Goal: Information Seeking & Learning: Compare options

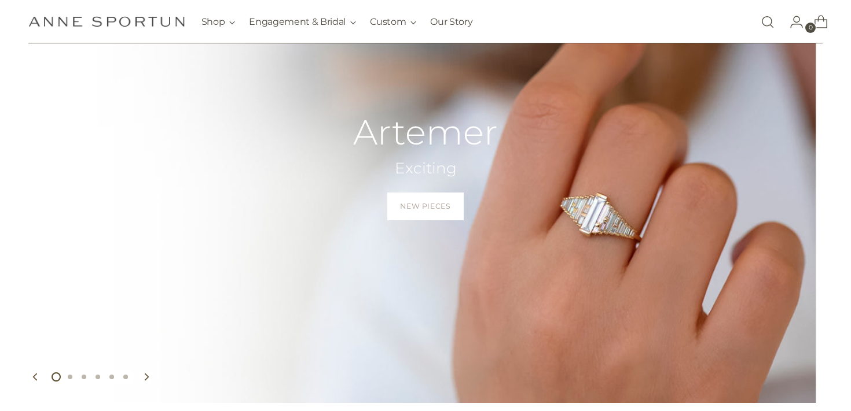
scroll to position [131, 0]
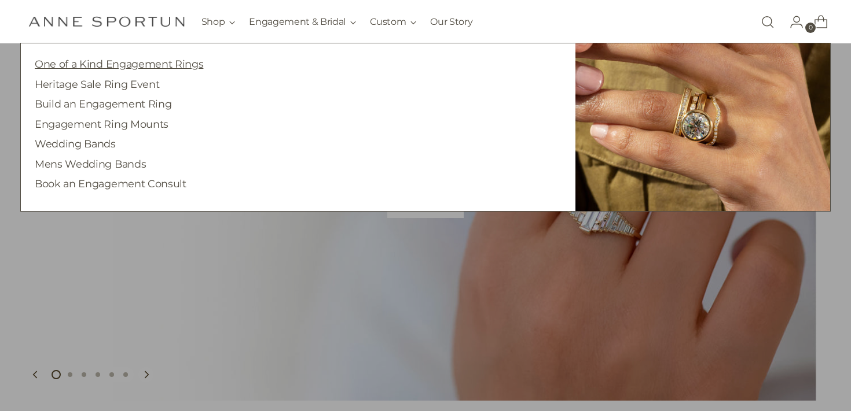
click at [186, 65] on link "One of a Kind Engagement Rings" at bounding box center [119, 64] width 168 height 12
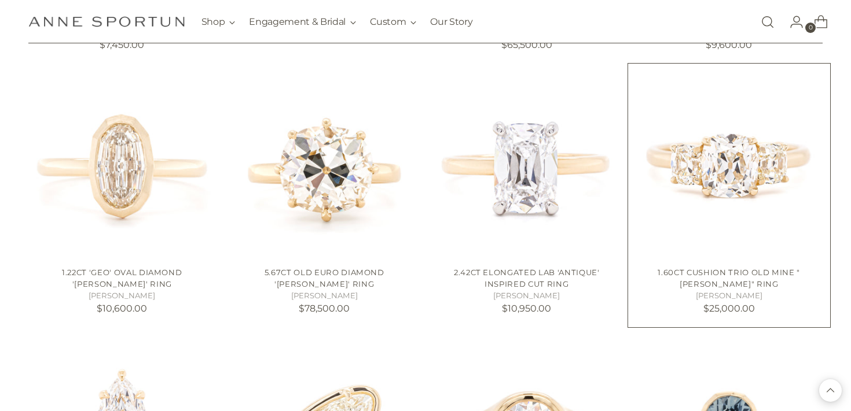
scroll to position [806, 0]
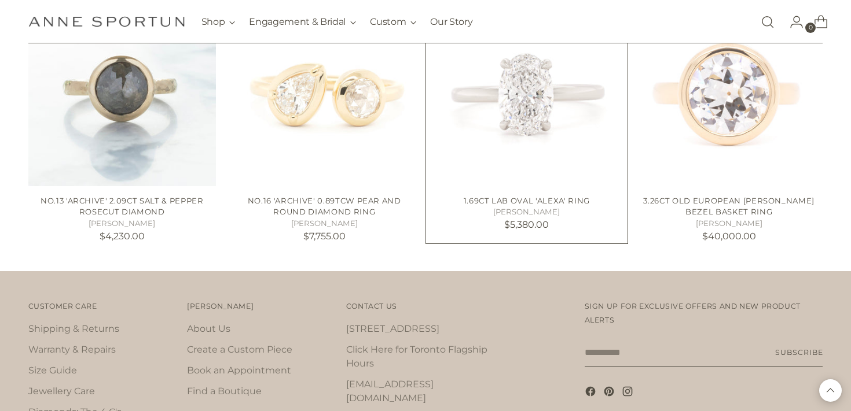
scroll to position [1629, 0]
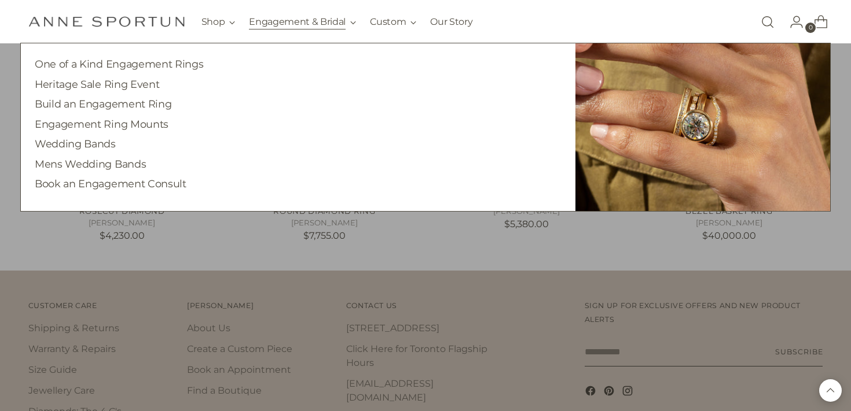
click at [294, 20] on button "Engagement & Bridal" at bounding box center [302, 21] width 107 height 25
click at [124, 83] on link "Heritage Sale Ring Event" at bounding box center [97, 84] width 124 height 12
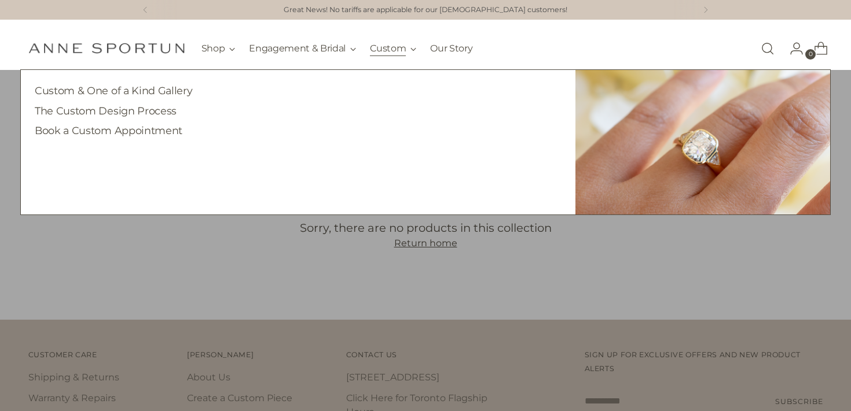
click at [384, 50] on button "Custom" at bounding box center [393, 48] width 46 height 25
click at [174, 89] on link "Custom & One of a Kind Gallery" at bounding box center [113, 90] width 157 height 12
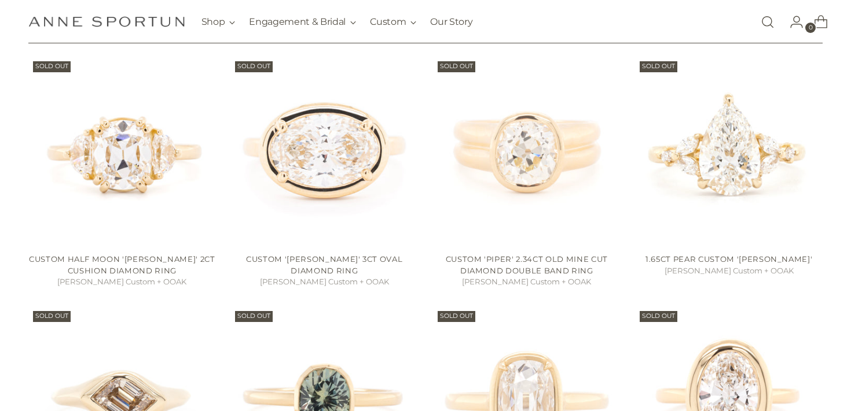
scroll to position [505, 0]
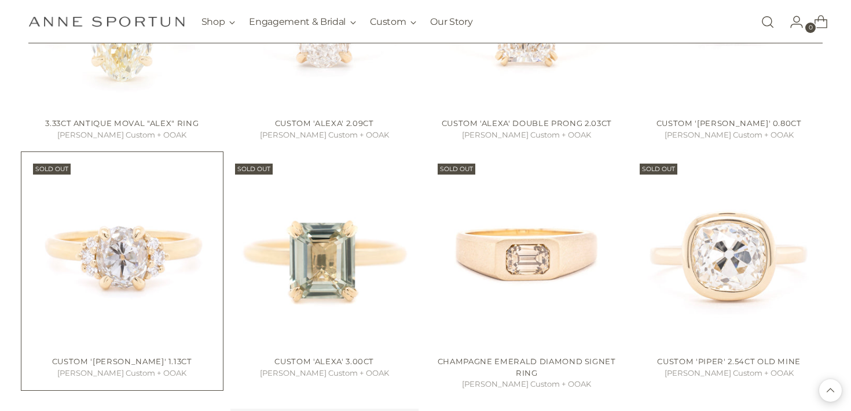
scroll to position [1514, 0]
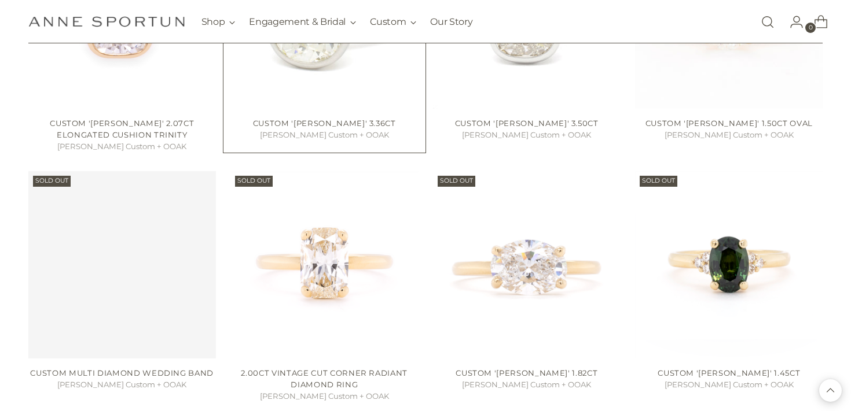
scroll to position [2889, 0]
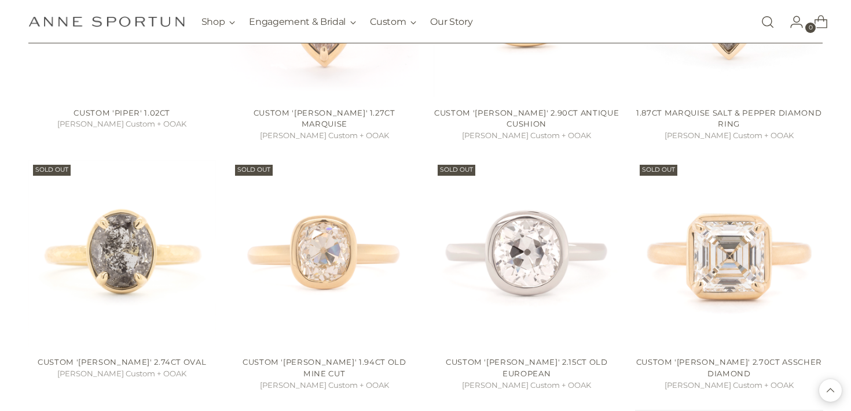
scroll to position [3643, 0]
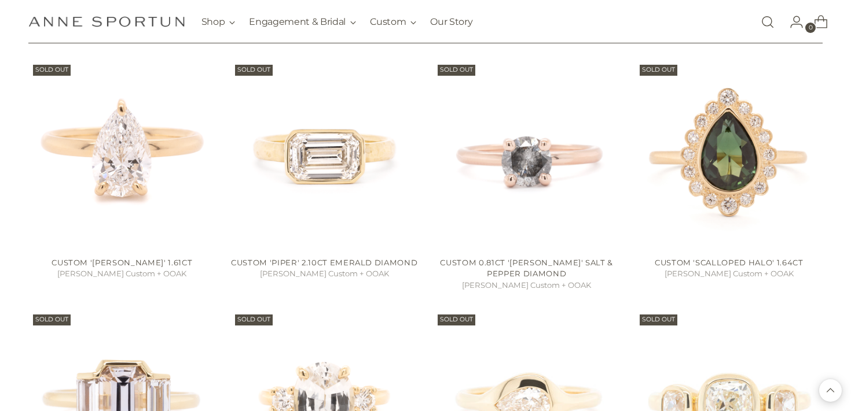
scroll to position [4732, 0]
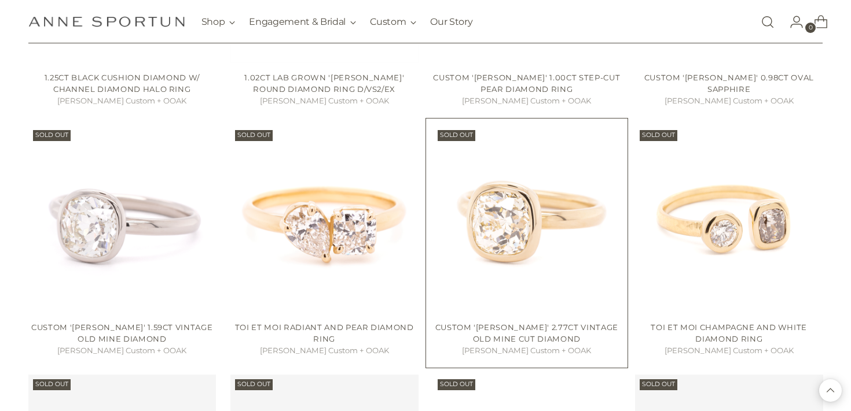
scroll to position [5656, 0]
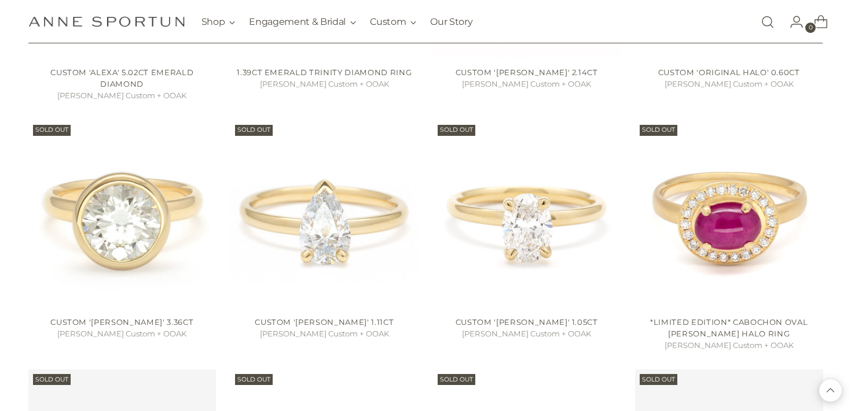
scroll to position [6412, 0]
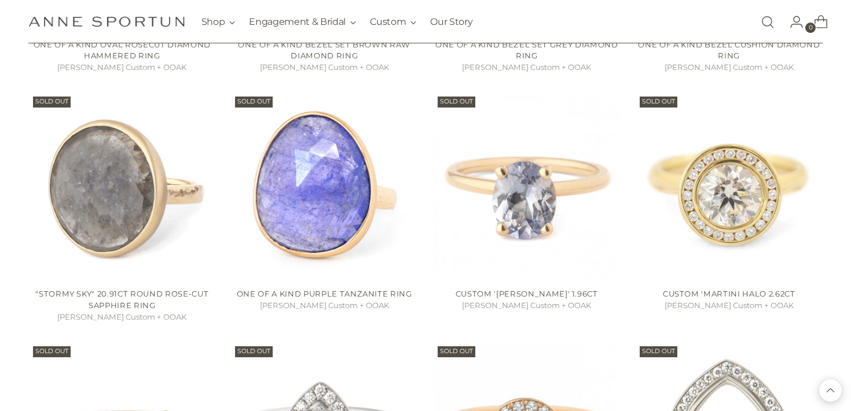
scroll to position [10073, 0]
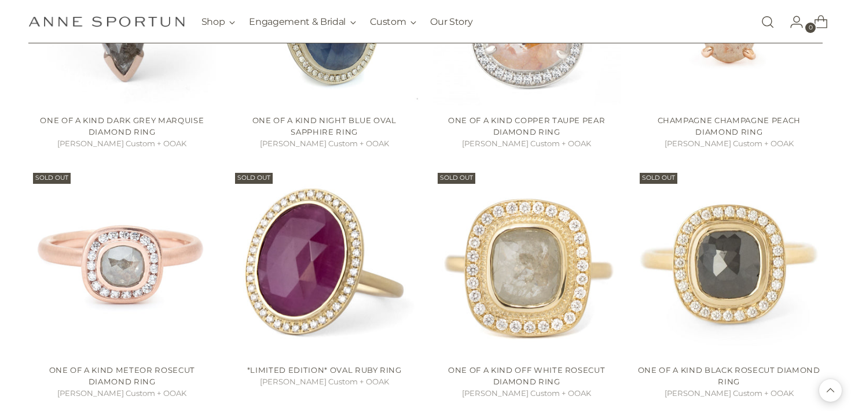
scroll to position [9097, 0]
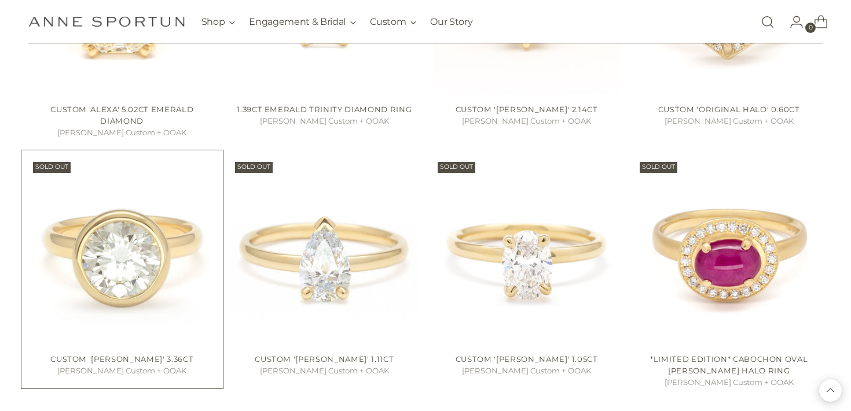
scroll to position [6378, 0]
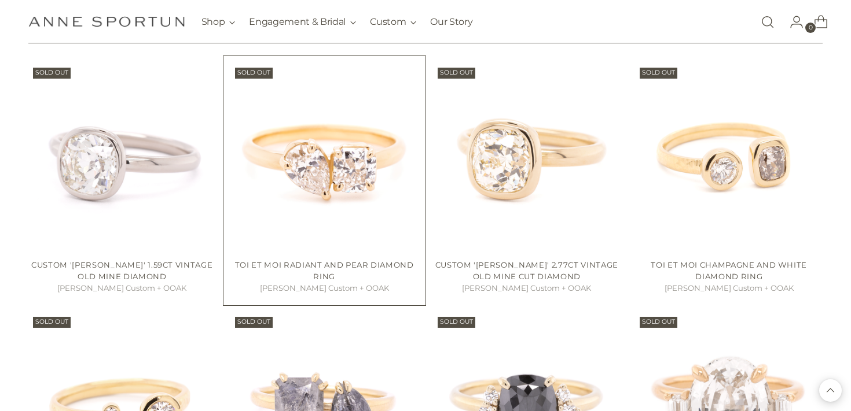
scroll to position [6198, 0]
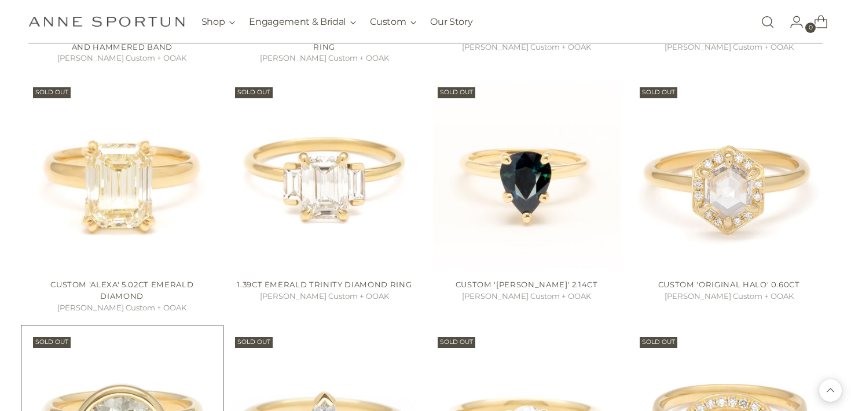
scroll to position [6466, 0]
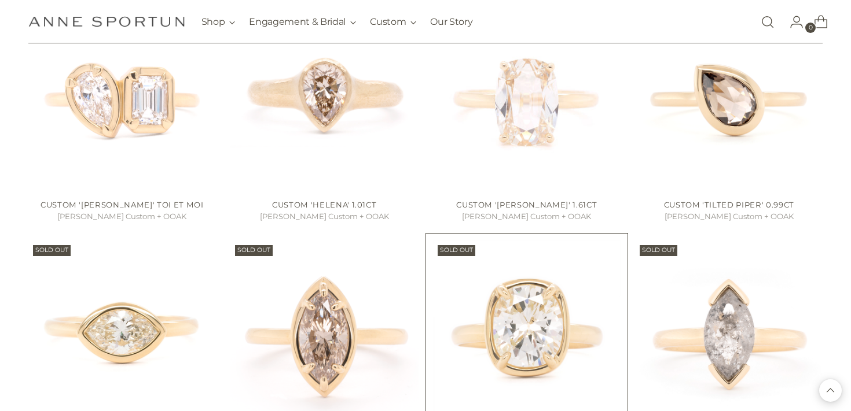
scroll to position [3293, 0]
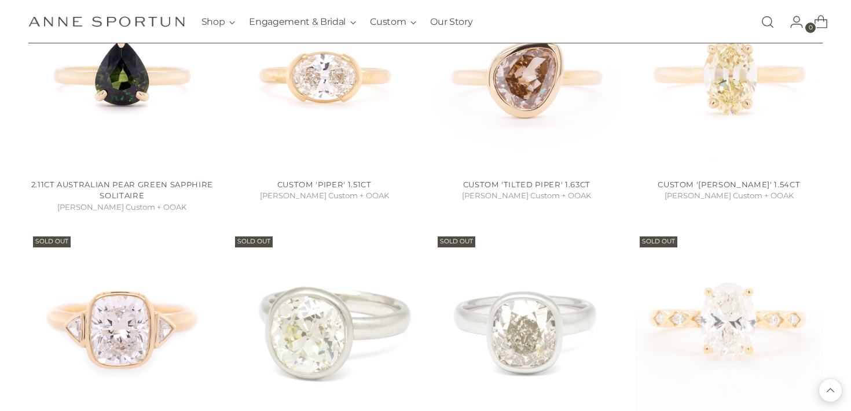
scroll to position [2560, 0]
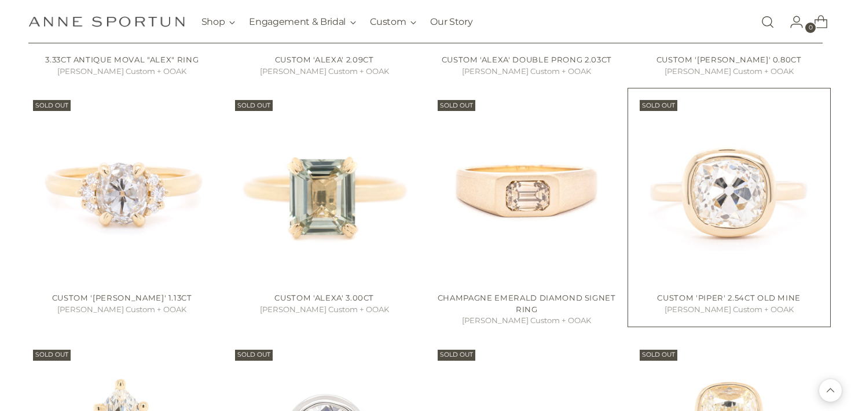
scroll to position [1472, 0]
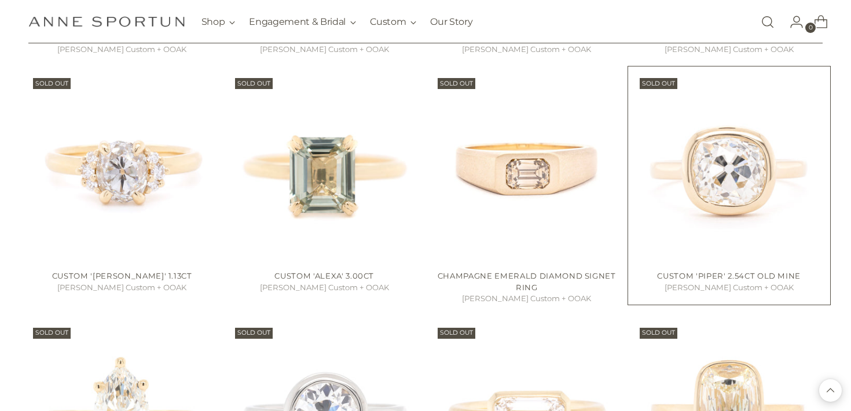
click at [0, 0] on img "Custom 'Piper' 2.54ct Old Mine" at bounding box center [0, 0] width 0 height 0
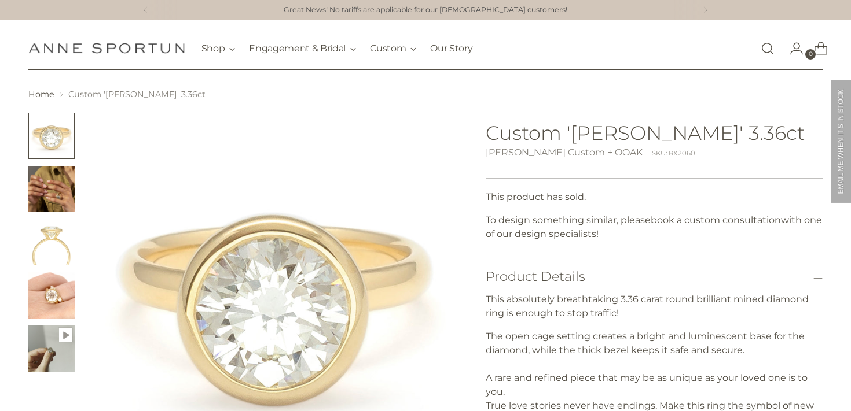
click at [50, 193] on img "Change image to image 2" at bounding box center [51, 189] width 46 height 46
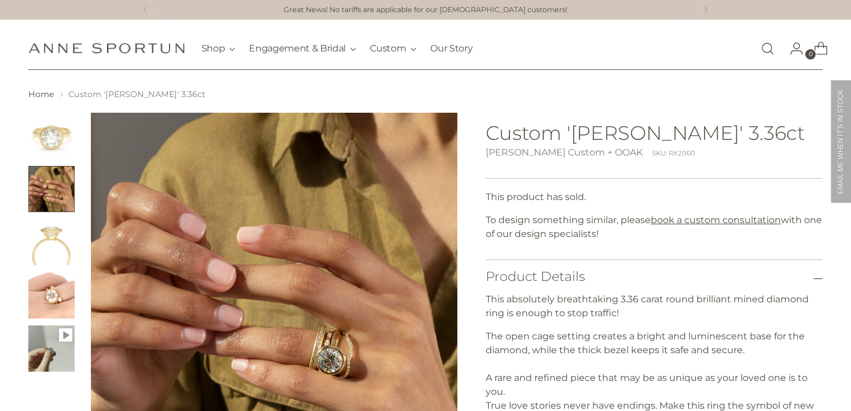
click at [56, 234] on img "Change image to image 3" at bounding box center [51, 242] width 46 height 46
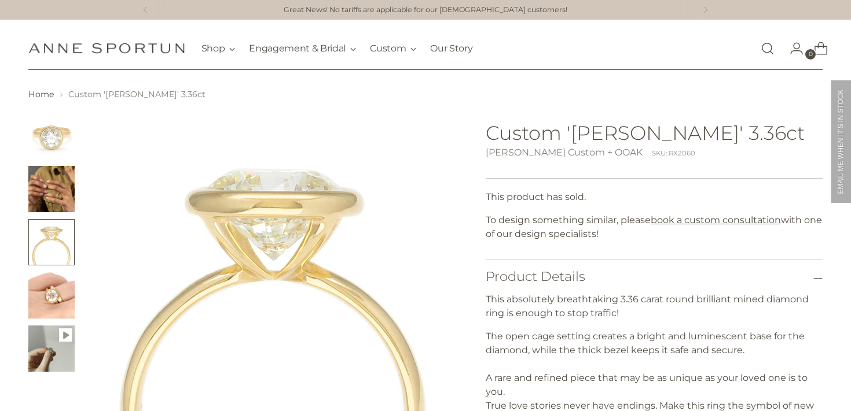
click at [57, 284] on img "Change image to image 4" at bounding box center [51, 296] width 46 height 46
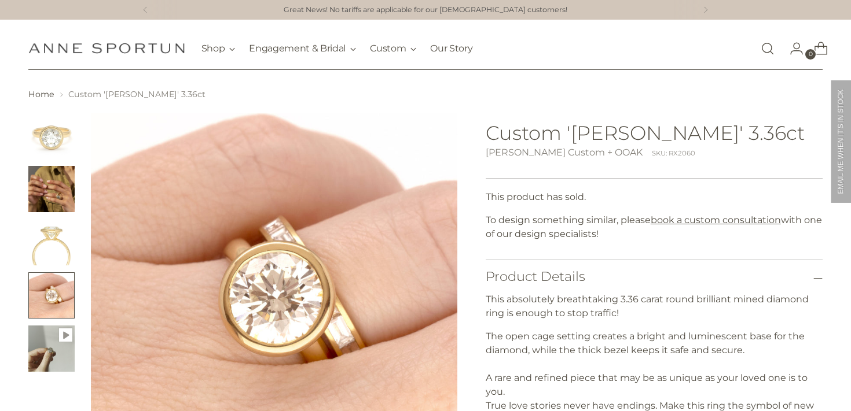
click at [62, 347] on img "Change image to image 5" at bounding box center [51, 349] width 46 height 46
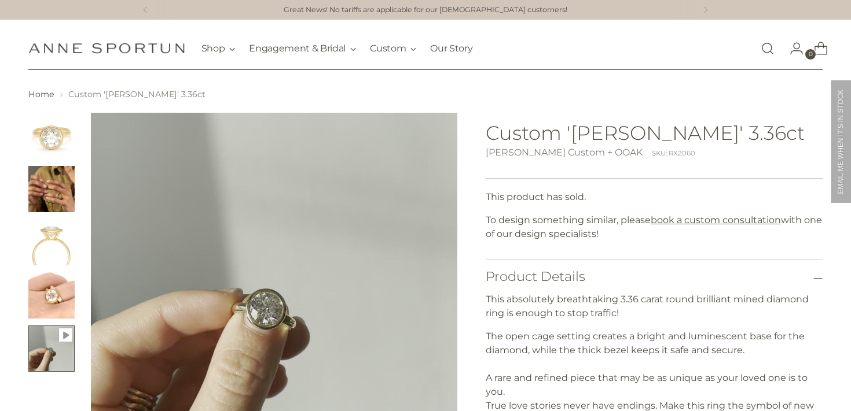
click at [64, 276] on img "Change image to image 4" at bounding box center [51, 296] width 46 height 46
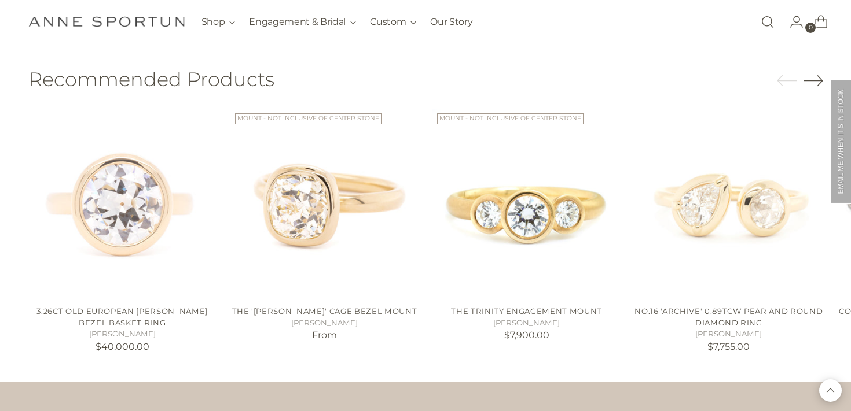
scroll to position [579, 0]
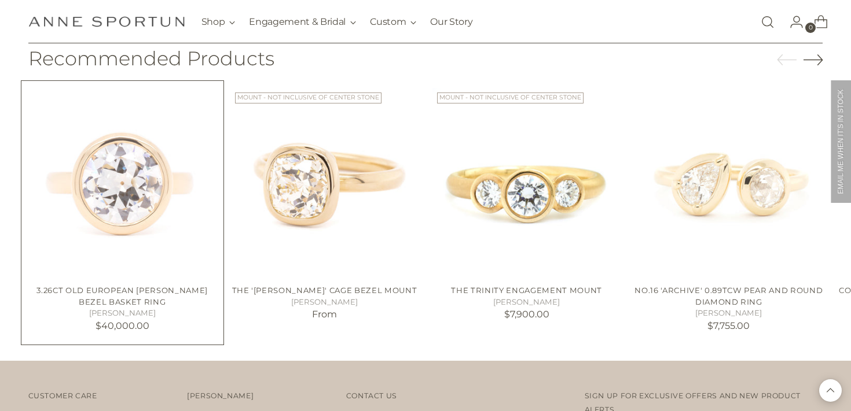
click at [105, 285] on div "3.26ct Old European Diamond Anne Bezel Basket Ring Anne Sportun $40,000.00 Unit…" at bounding box center [122, 307] width 188 height 62
click at [0, 0] on img "3.26ct Old European Diamond Anne Bezel Basket Ring" at bounding box center [0, 0] width 0 height 0
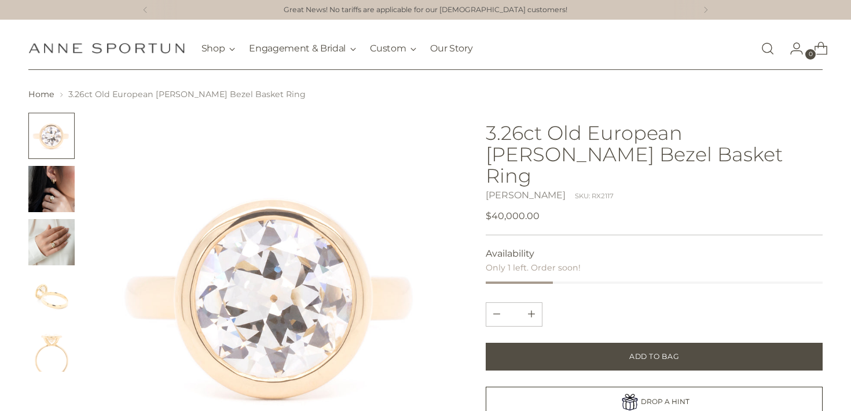
click at [53, 197] on img "Change image to image 2" at bounding box center [51, 189] width 46 height 46
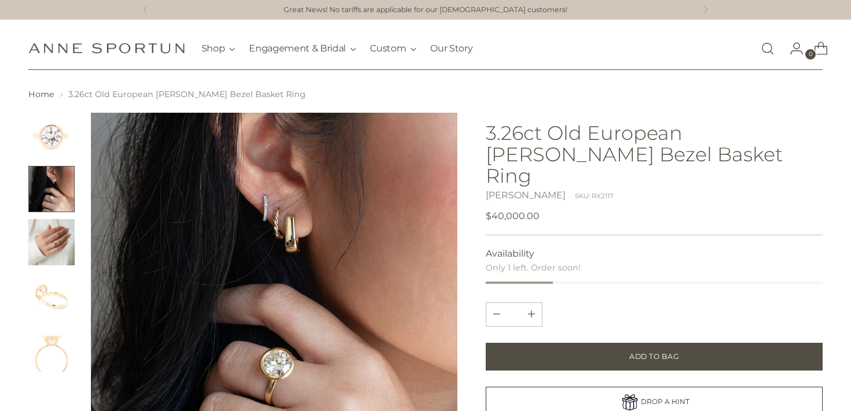
click at [54, 237] on img "Change image to image 3" at bounding box center [51, 242] width 46 height 46
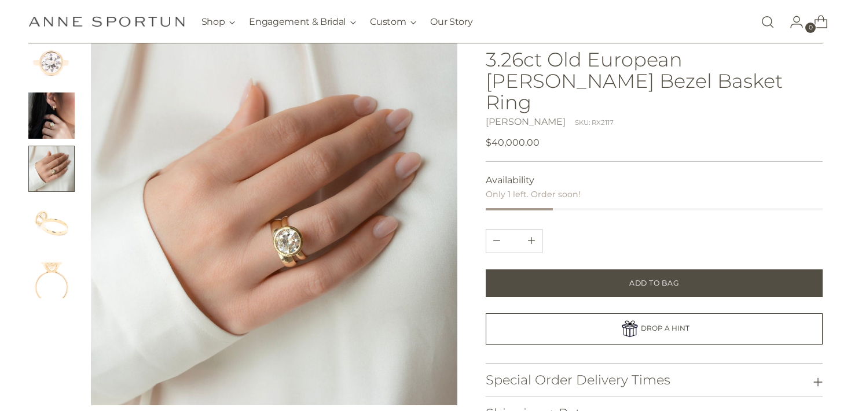
scroll to position [74, 0]
click at [54, 237] on img "Change image to image 4" at bounding box center [51, 222] width 46 height 46
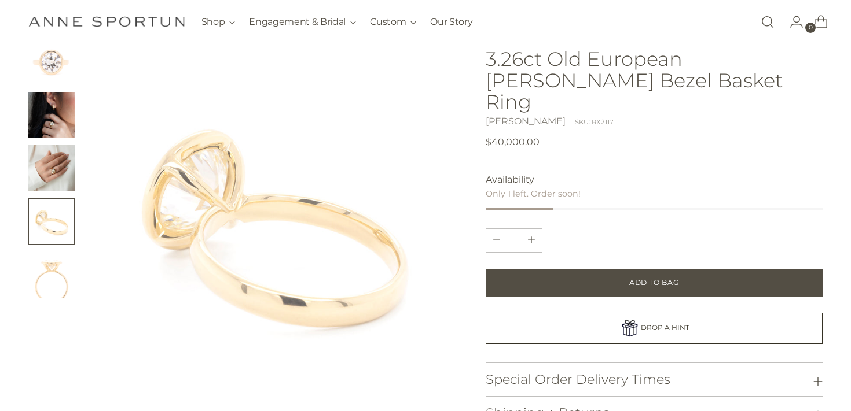
click at [59, 280] on img "Change image to image 5" at bounding box center [51, 275] width 46 height 46
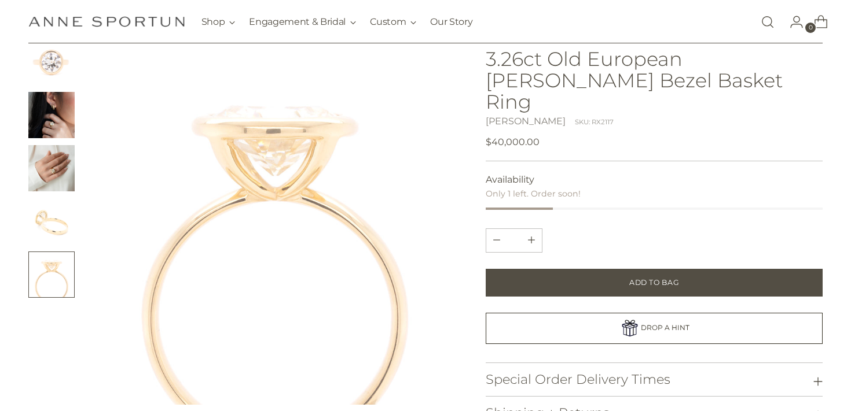
click at [61, 309] on div at bounding box center [51, 222] width 46 height 367
click at [66, 225] on img "Change image to image 4" at bounding box center [51, 222] width 46 height 46
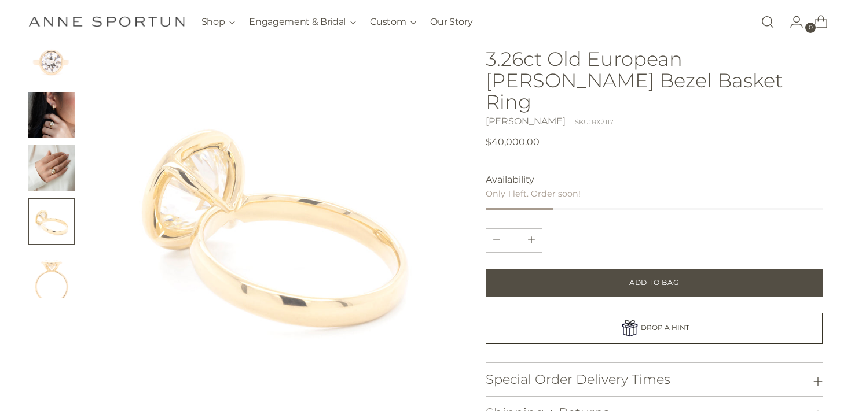
click at [56, 133] on img "Change image to image 2" at bounding box center [51, 115] width 46 height 46
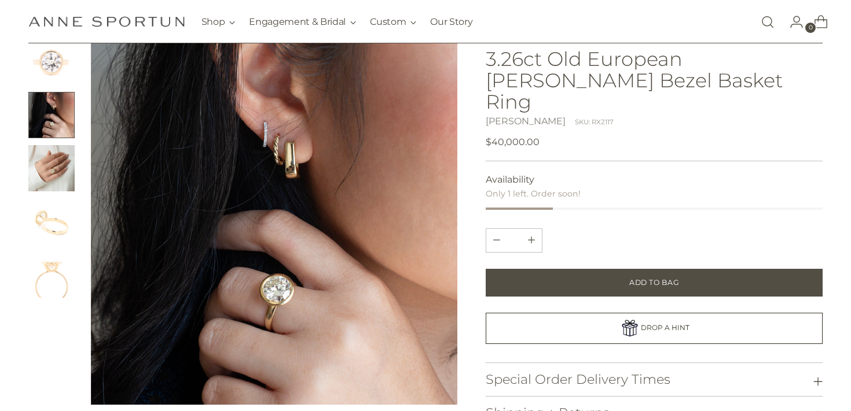
click at [57, 166] on img "Change image to image 3" at bounding box center [51, 168] width 46 height 46
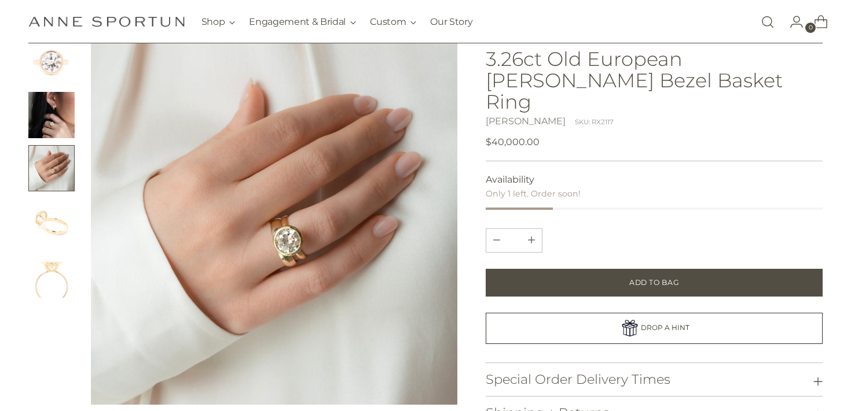
scroll to position [28, 0]
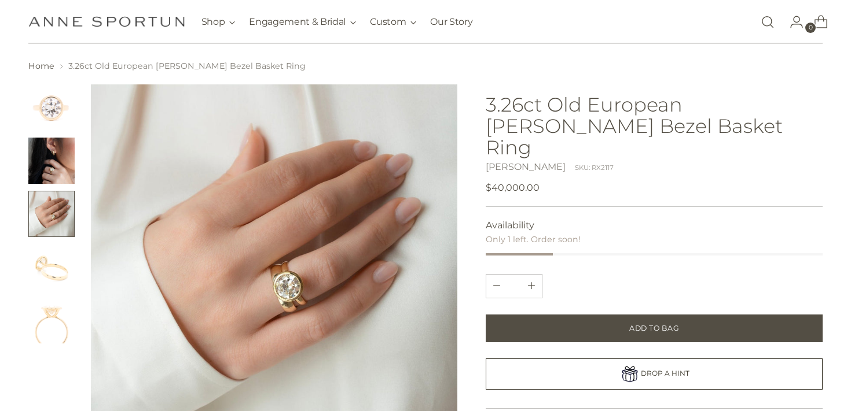
click at [61, 133] on ul at bounding box center [51, 213] width 46 height 259
click at [68, 116] on img "Change image to image 1" at bounding box center [51, 107] width 46 height 46
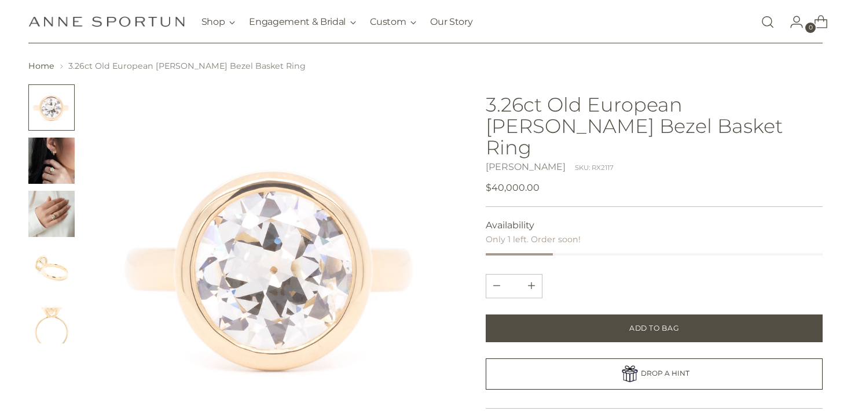
click at [44, 169] on img "Change image to image 2" at bounding box center [51, 161] width 46 height 46
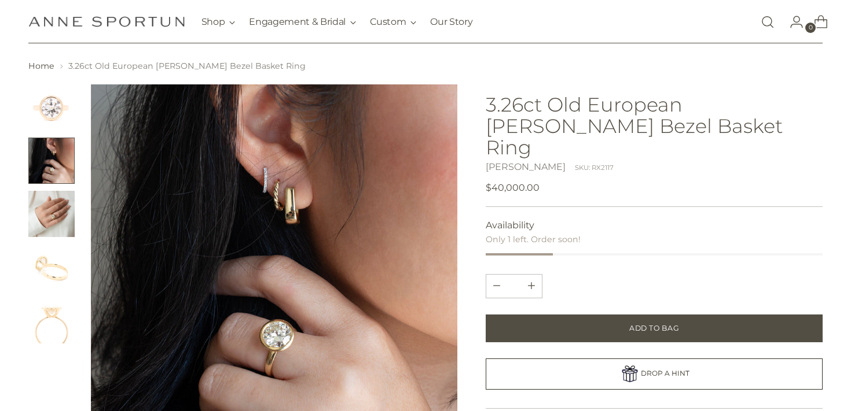
click at [47, 211] on img "Change image to image 3" at bounding box center [51, 214] width 46 height 46
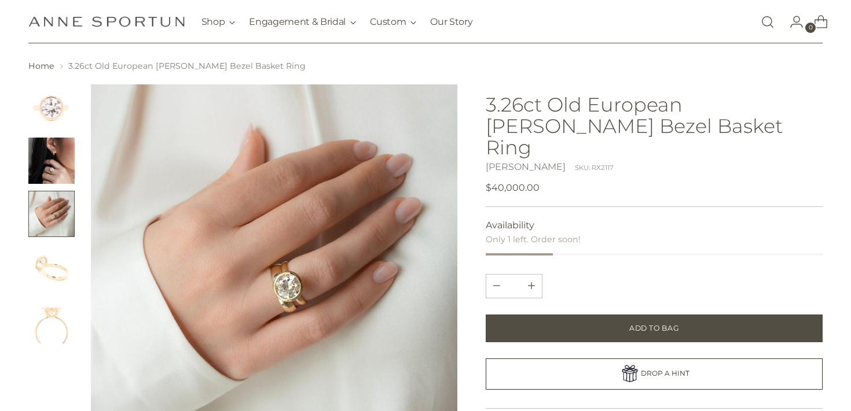
click at [56, 269] on img "Change image to image 4" at bounding box center [51, 267] width 46 height 46
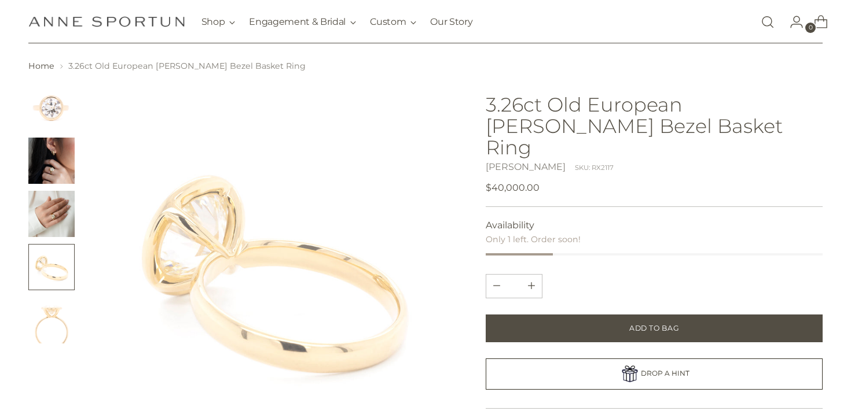
click at [65, 326] on img "Change image to image 5" at bounding box center [51, 320] width 46 height 46
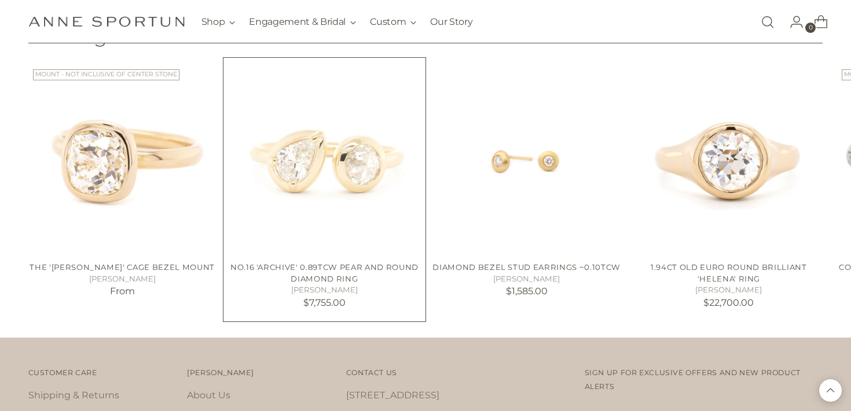
scroll to position [1590, 0]
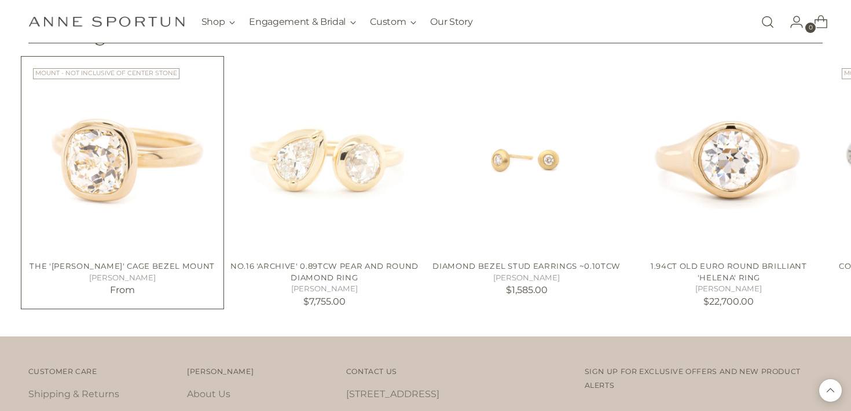
click at [0, 0] on img "The 'Anne' Cage Bezel Mount" at bounding box center [0, 0] width 0 height 0
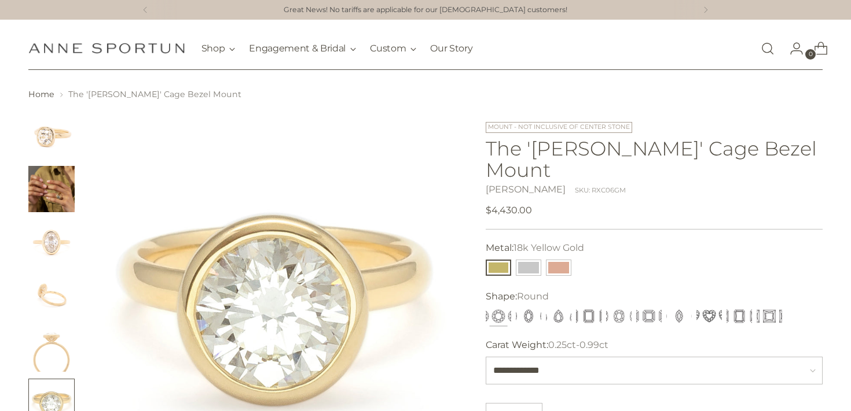
click at [48, 244] on img "Change image to image 3" at bounding box center [51, 242] width 46 height 46
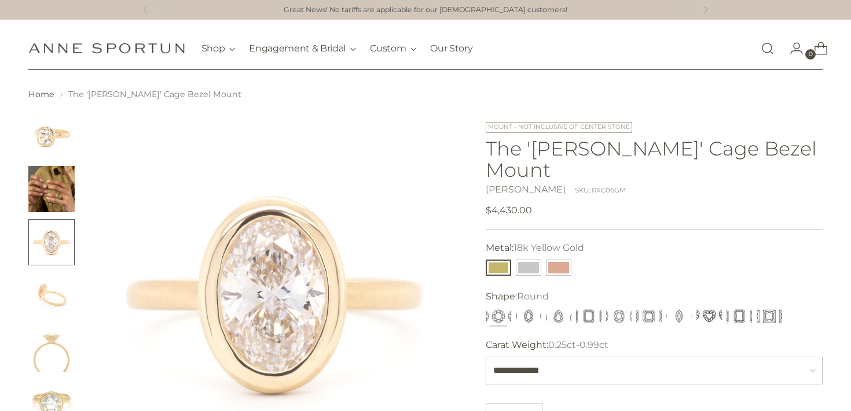
click at [57, 307] on img "Change image to image 4" at bounding box center [51, 296] width 46 height 46
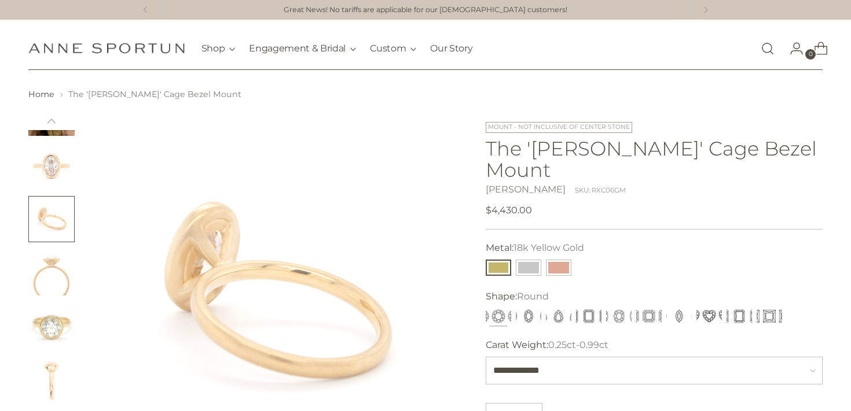
scroll to position [94, 0]
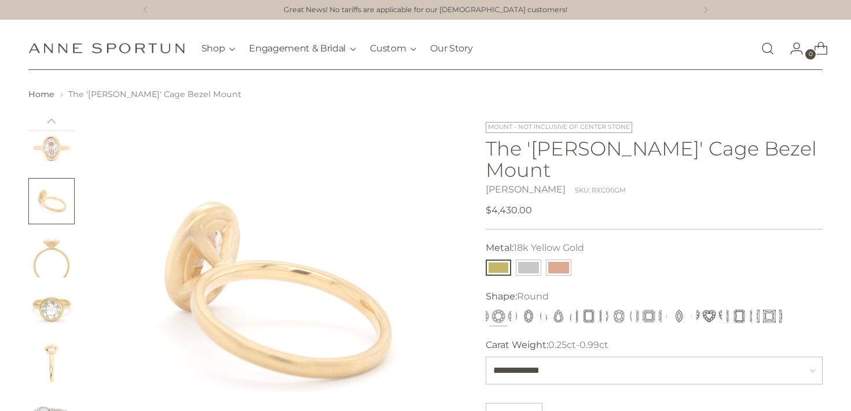
click at [57, 307] on img "Change image to image 6" at bounding box center [51, 308] width 46 height 46
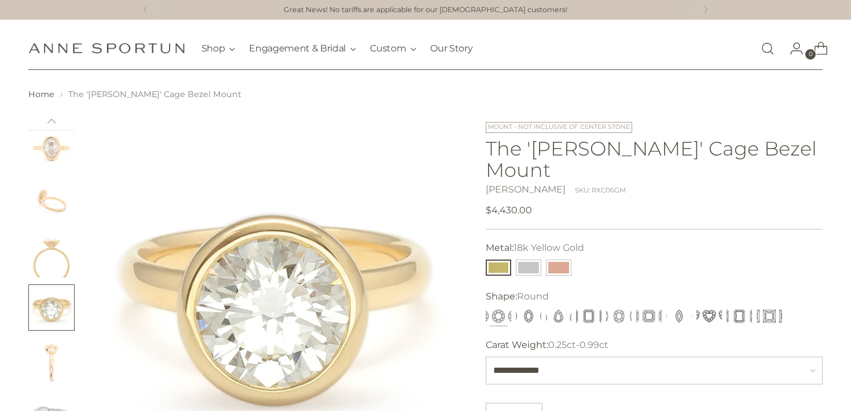
click at [56, 358] on img "Change image to image 7" at bounding box center [51, 361] width 46 height 46
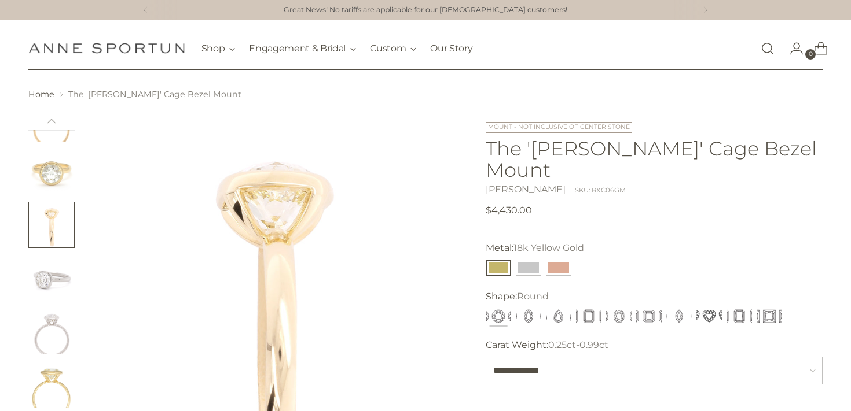
scroll to position [232, 0]
click at [61, 314] on img "Change image to image 9" at bounding box center [51, 330] width 46 height 46
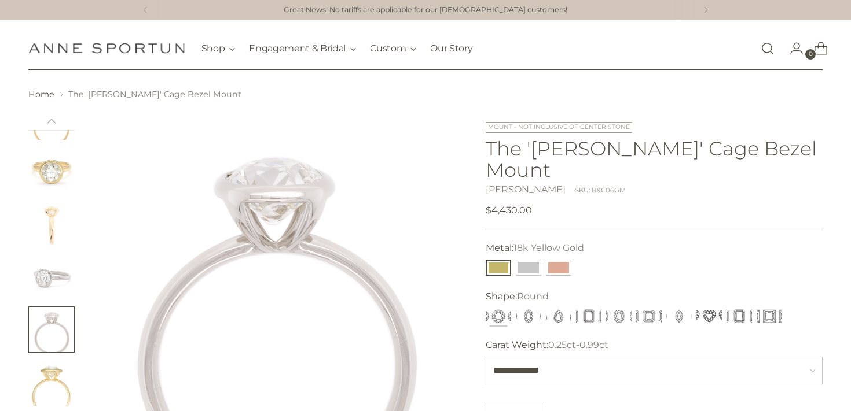
click at [56, 175] on img "Change image to image 6" at bounding box center [51, 170] width 46 height 46
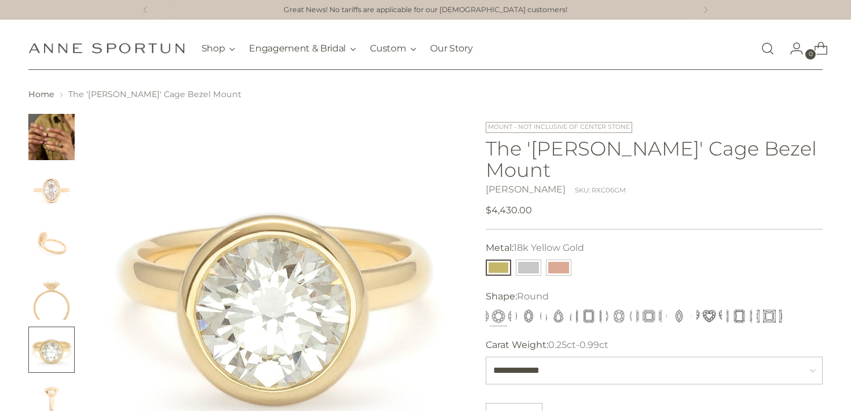
scroll to position [0, 0]
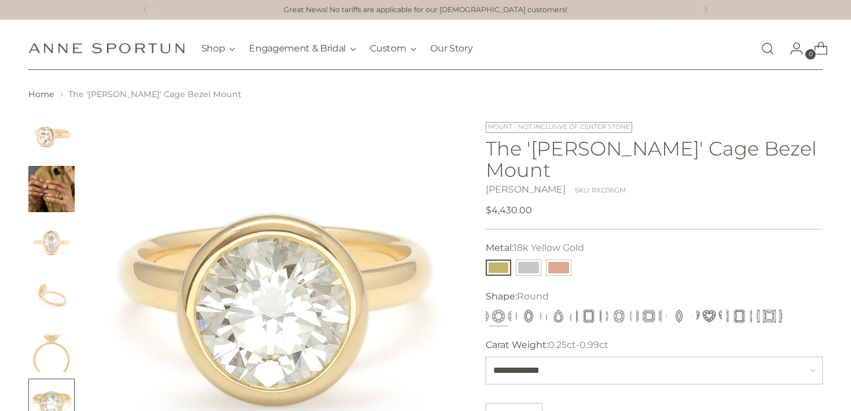
click at [57, 231] on img "Change image to image 3" at bounding box center [51, 242] width 46 height 46
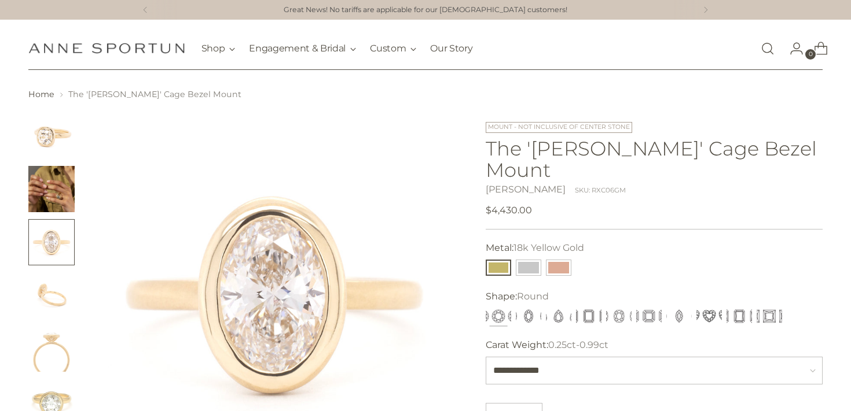
click at [54, 155] on img "Change image to image 1" at bounding box center [51, 136] width 46 height 46
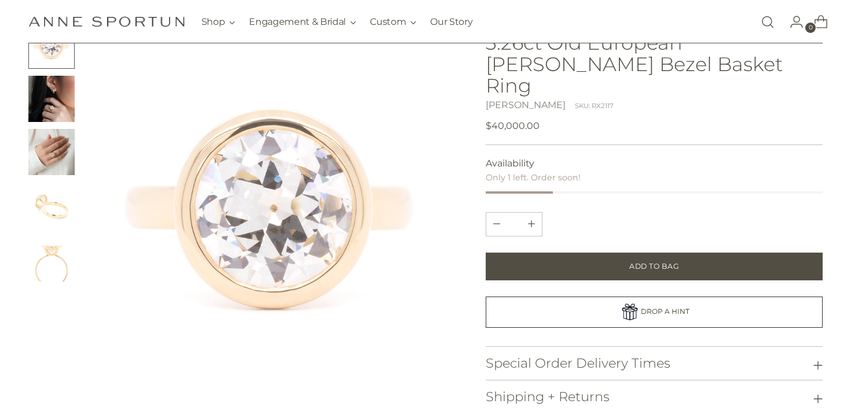
scroll to position [68, 0]
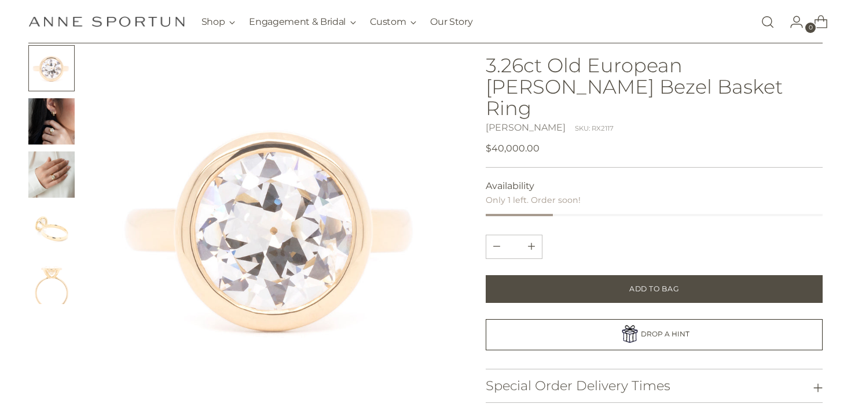
click at [62, 227] on img "Change image to image 4" at bounding box center [51, 228] width 46 height 46
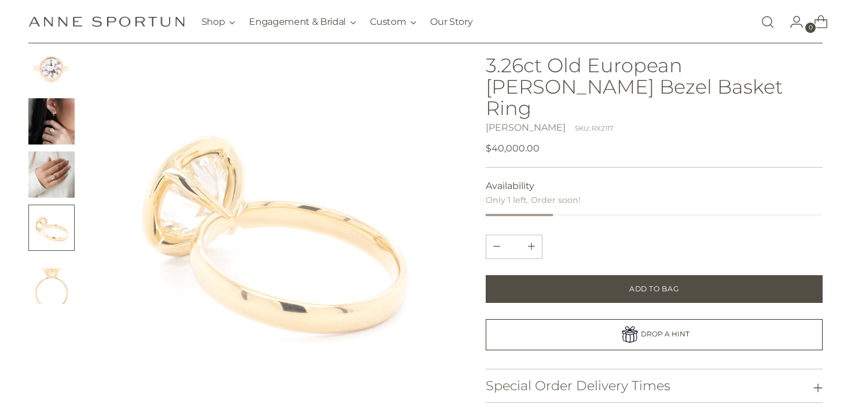
click at [46, 295] on img "Change image to image 5" at bounding box center [51, 281] width 46 height 46
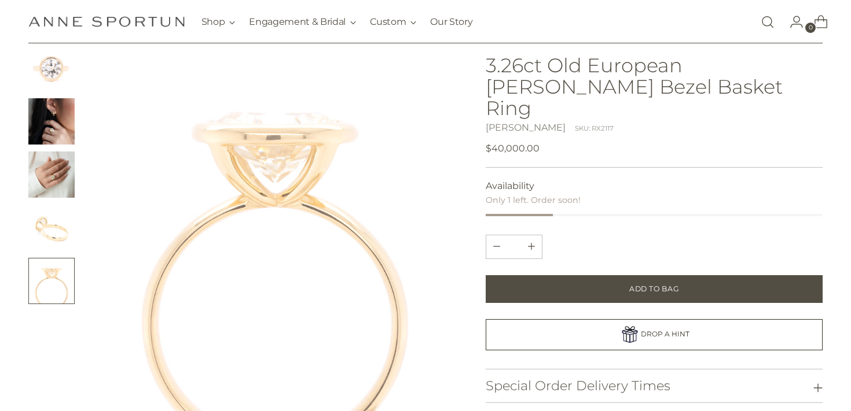
click at [45, 195] on img "Change image to image 3" at bounding box center [51, 175] width 46 height 46
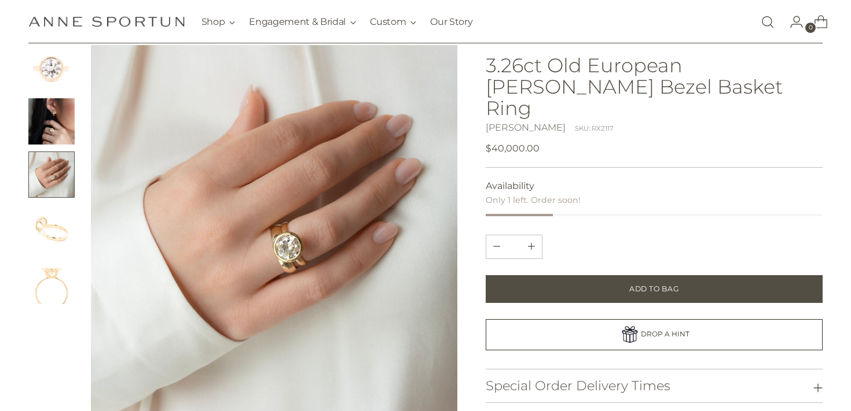
click at [52, 127] on img "Change image to image 2" at bounding box center [51, 121] width 46 height 46
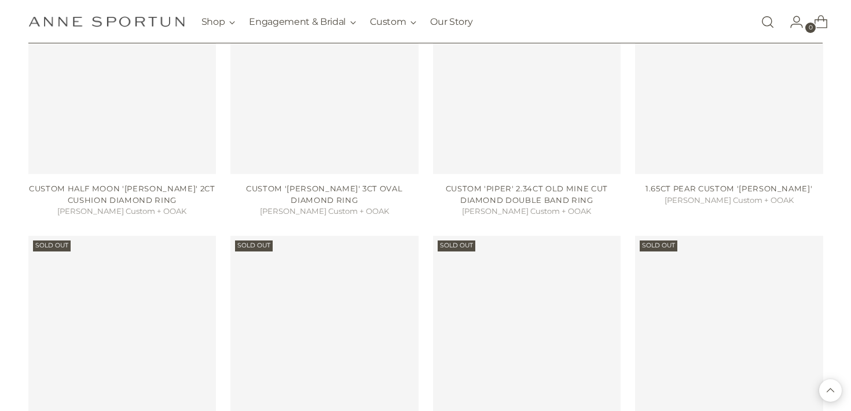
scroll to position [439, 0]
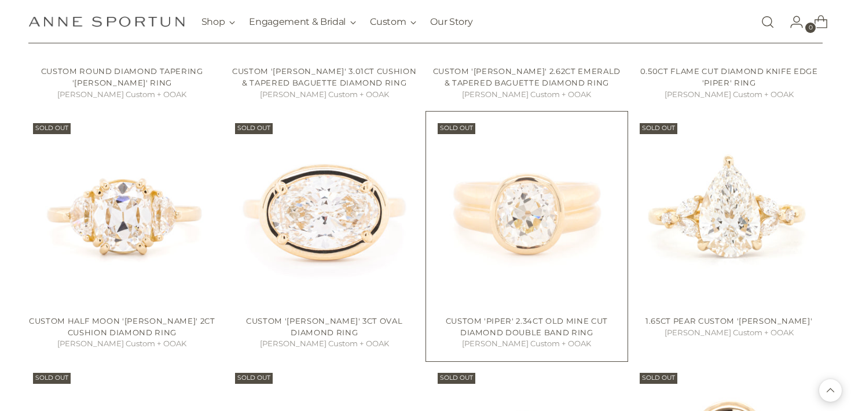
click at [0, 0] on img "Custom 'Piper' 2.34ct Old Mine Cut Diamond Double Band Ring" at bounding box center [0, 0] width 0 height 0
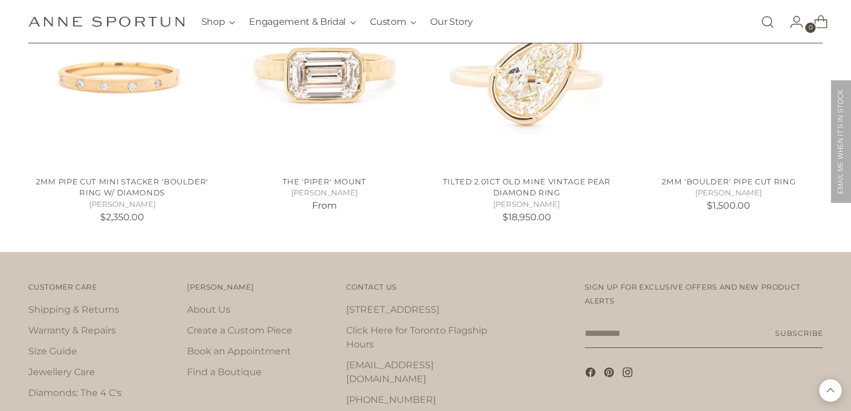
scroll to position [226, 0]
